Goal: Information Seeking & Learning: Learn about a topic

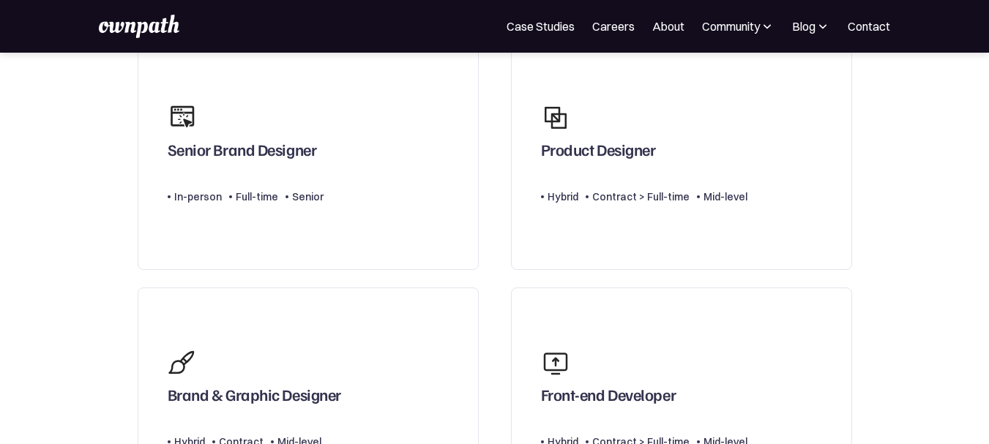
scroll to position [155, 0]
click at [644, 165] on div "Product Designer" at bounding box center [598, 152] width 115 height 26
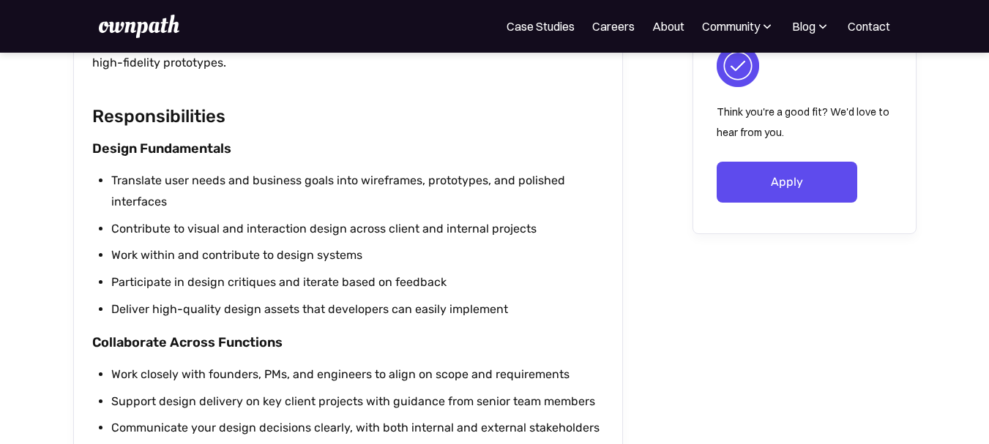
scroll to position [814, 0]
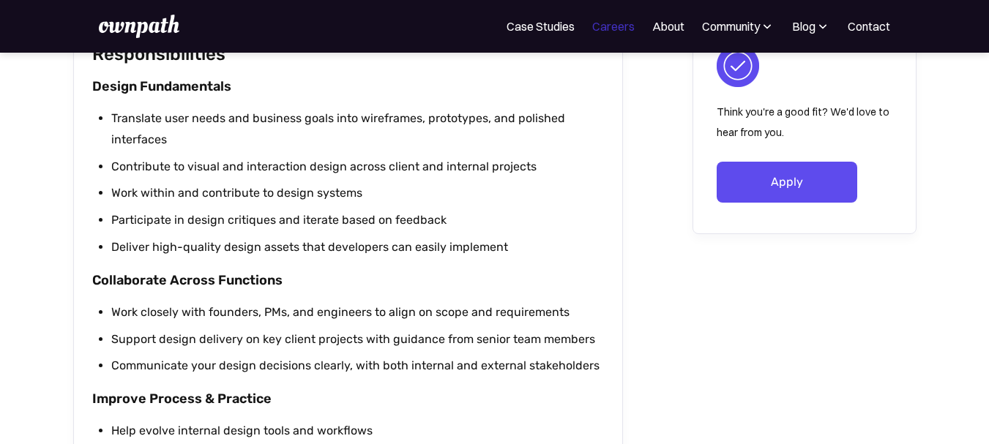
click at [610, 21] on link "Careers" at bounding box center [613, 27] width 42 height 18
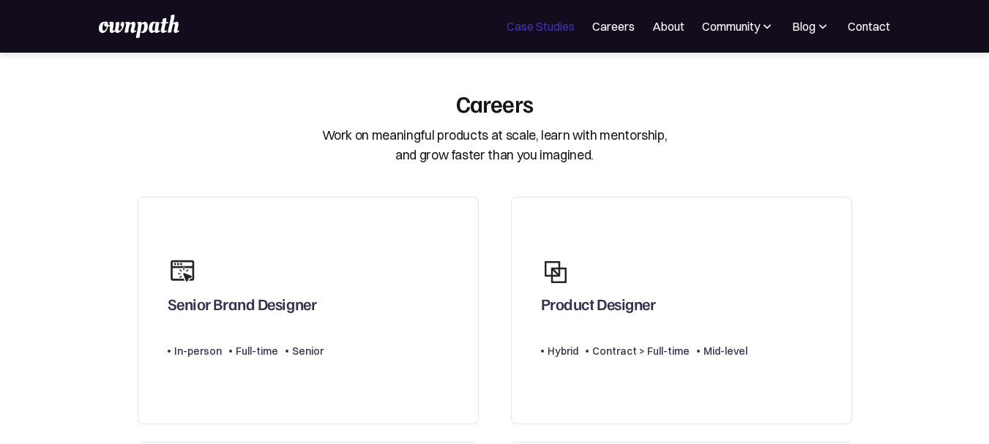
click at [534, 21] on link "Case Studies" at bounding box center [541, 27] width 68 height 18
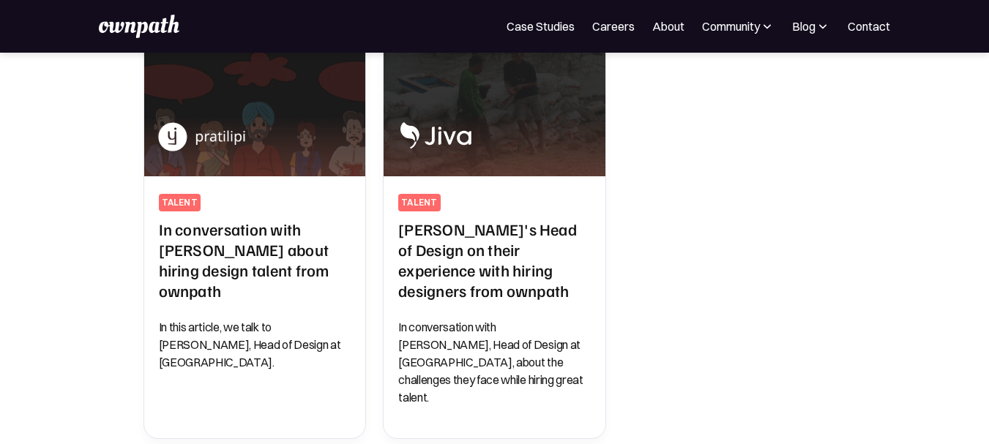
scroll to position [820, 0]
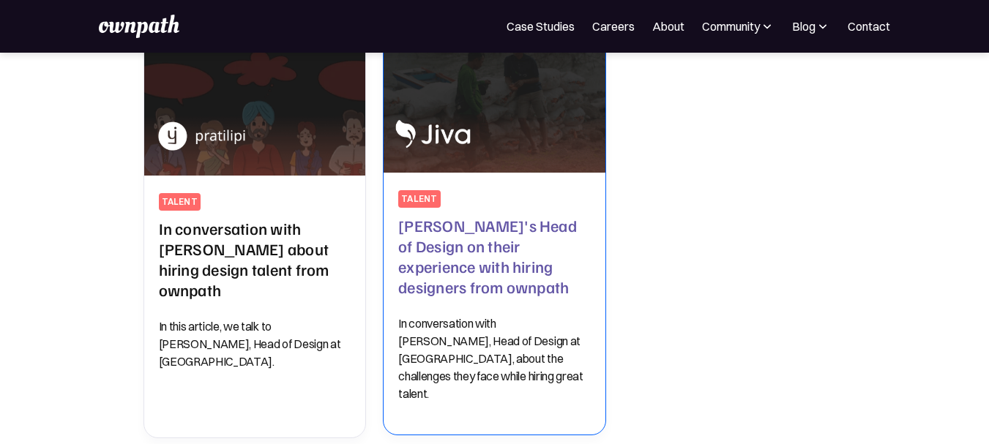
click at [454, 215] on h2 "Jiva's Head of Design on their experience with hiring designers from ownpath" at bounding box center [494, 256] width 193 height 82
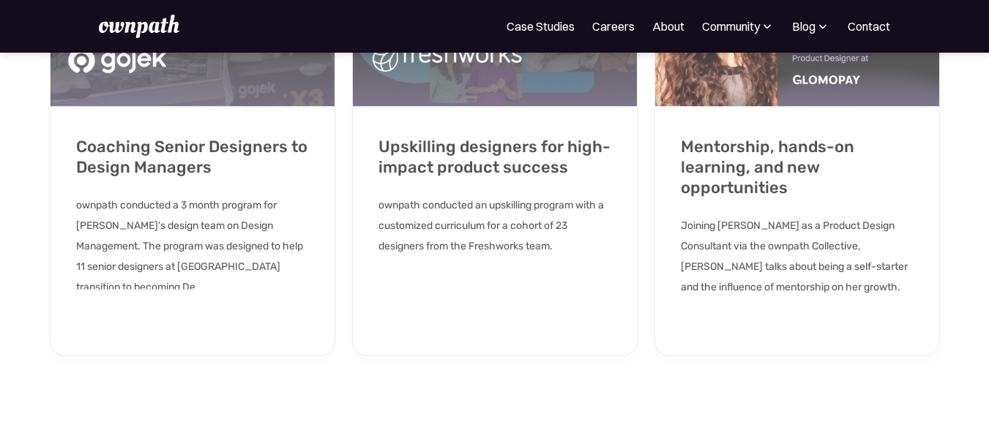
scroll to position [3976, 0]
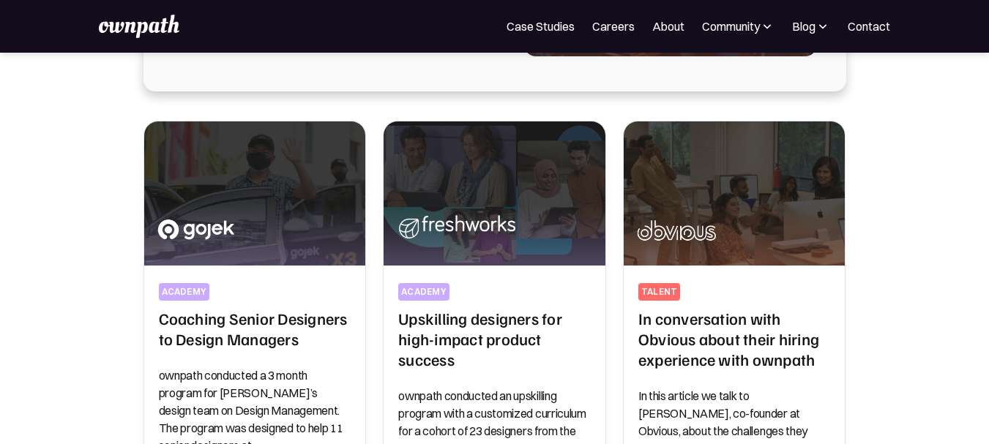
scroll to position [299, 0]
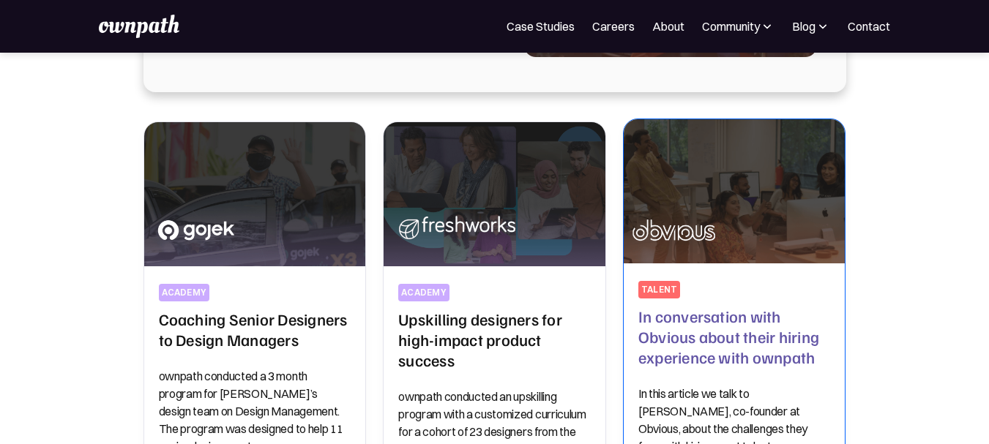
click at [715, 204] on img at bounding box center [734, 192] width 233 height 152
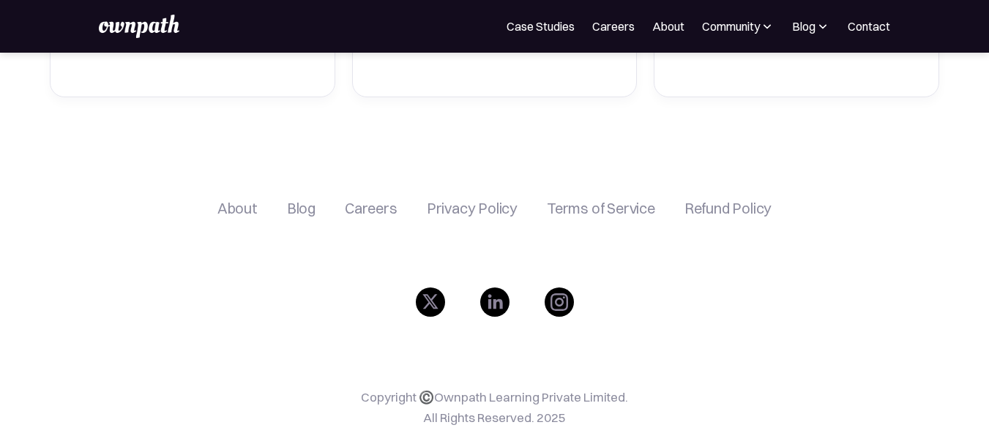
scroll to position [3328, 0]
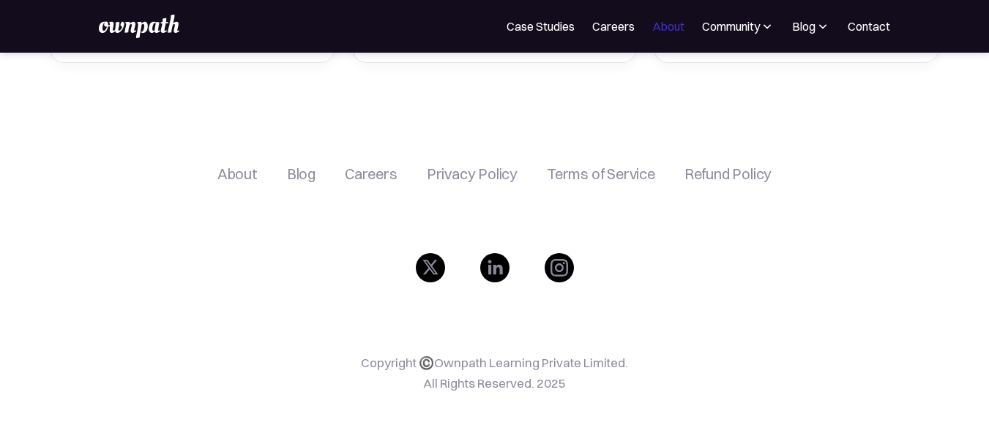
click at [665, 31] on link "About" at bounding box center [668, 27] width 32 height 18
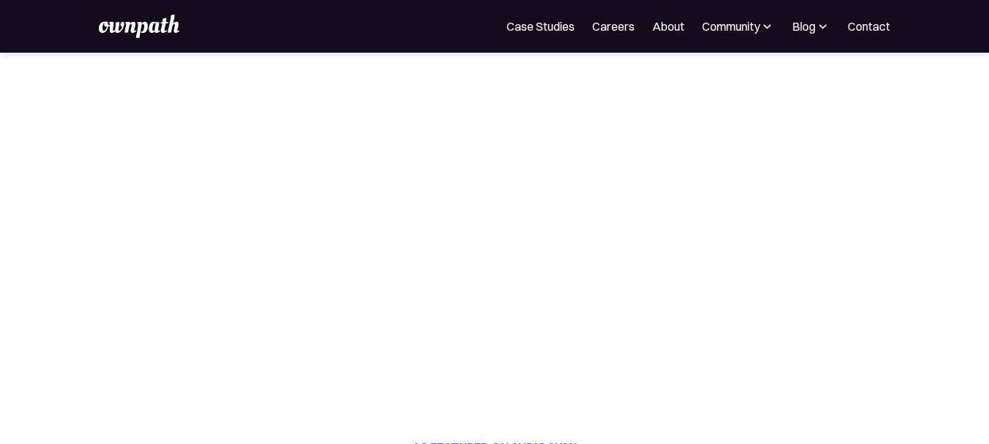
scroll to position [267, 0]
click at [767, 26] on img at bounding box center [767, 26] width 15 height 15
click at [706, 80] on div "Events" at bounding box center [690, 80] width 55 height 18
